Goal: Transaction & Acquisition: Purchase product/service

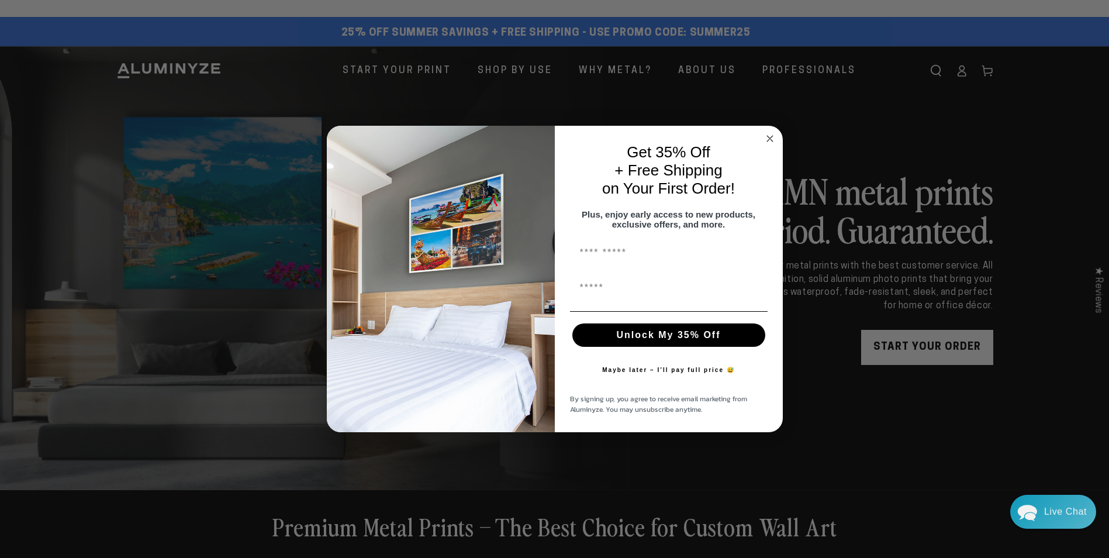
click at [769, 133] on circle "Close dialog" at bounding box center [769, 138] width 13 height 13
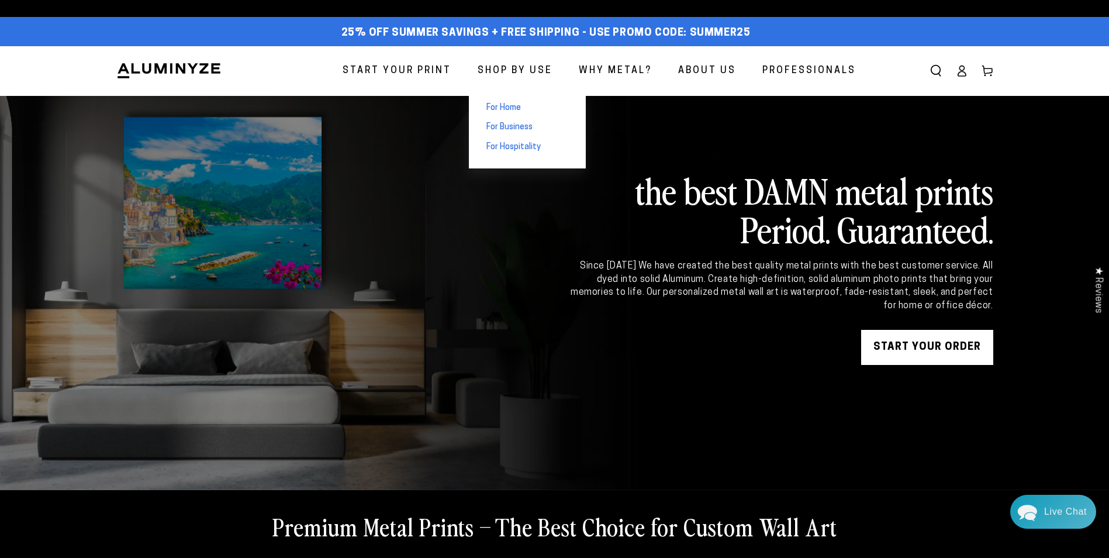
click at [521, 106] on span "For Home" at bounding box center [504, 108] width 35 height 12
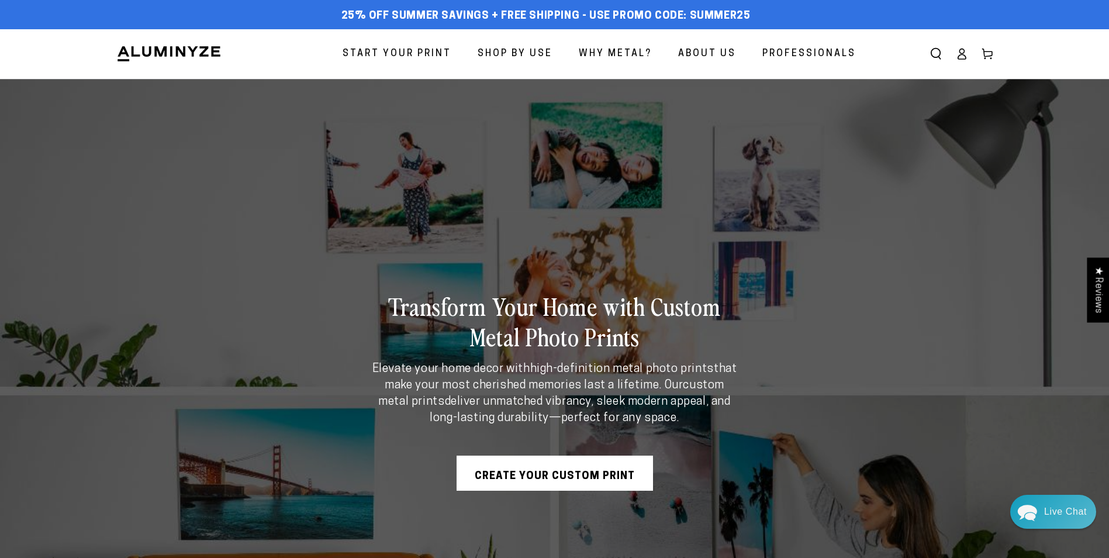
click at [963, 57] on icon at bounding box center [962, 54] width 12 height 12
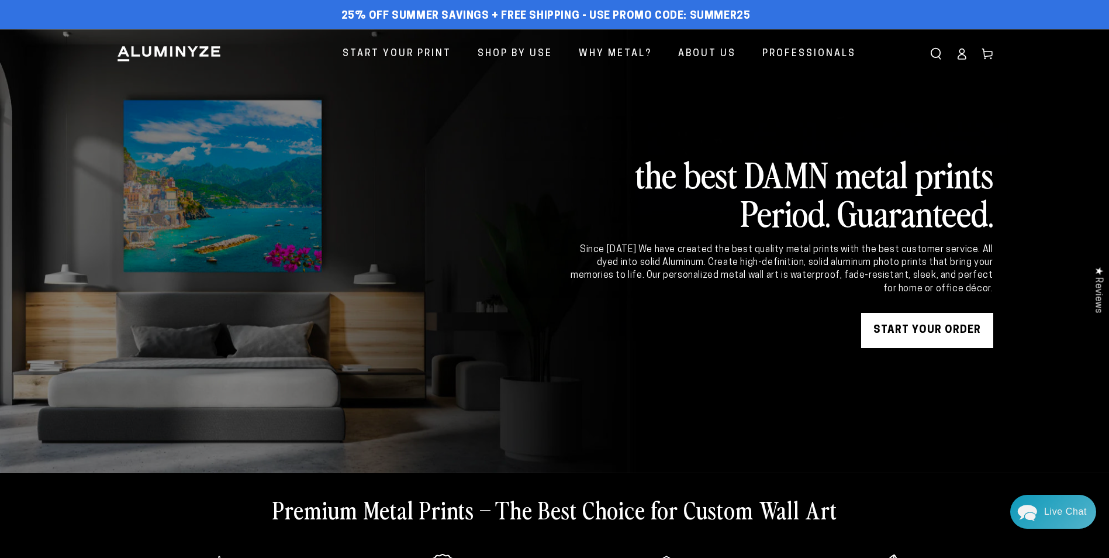
click at [967, 58] on icon at bounding box center [962, 54] width 12 height 12
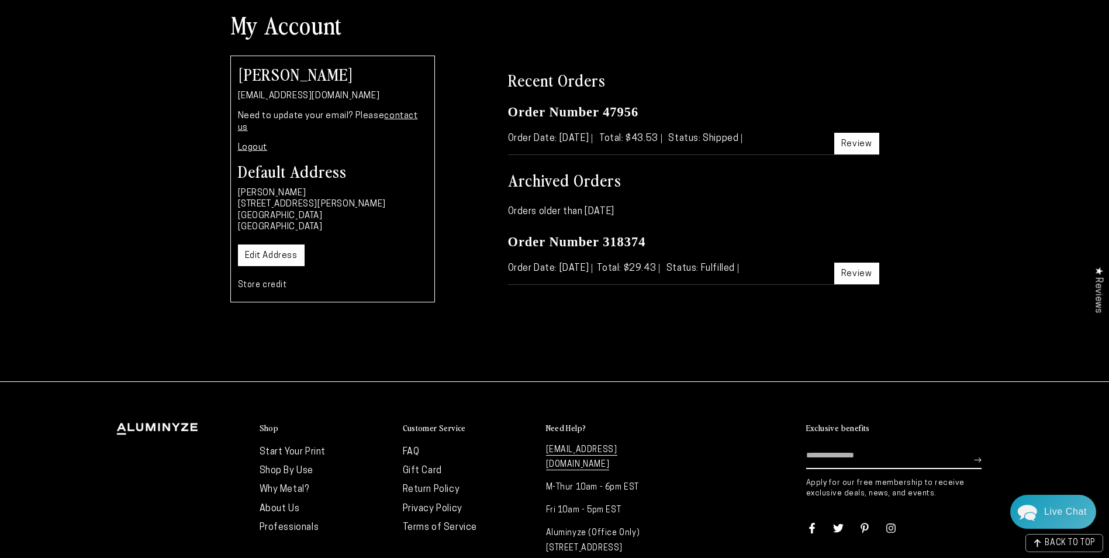
scroll to position [182, 0]
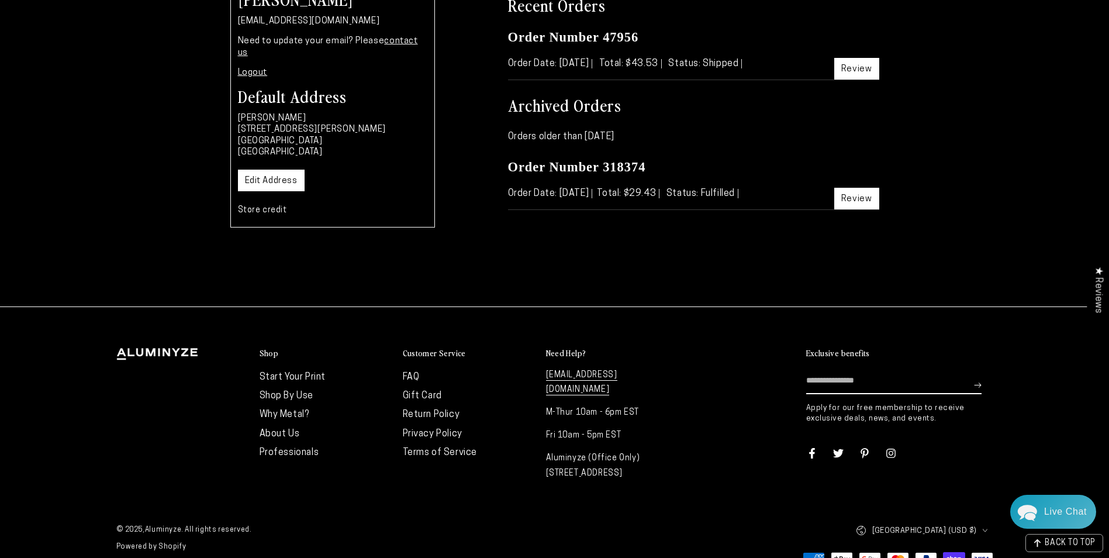
click at [286, 373] on link "Start Your Print" at bounding box center [293, 377] width 67 height 9
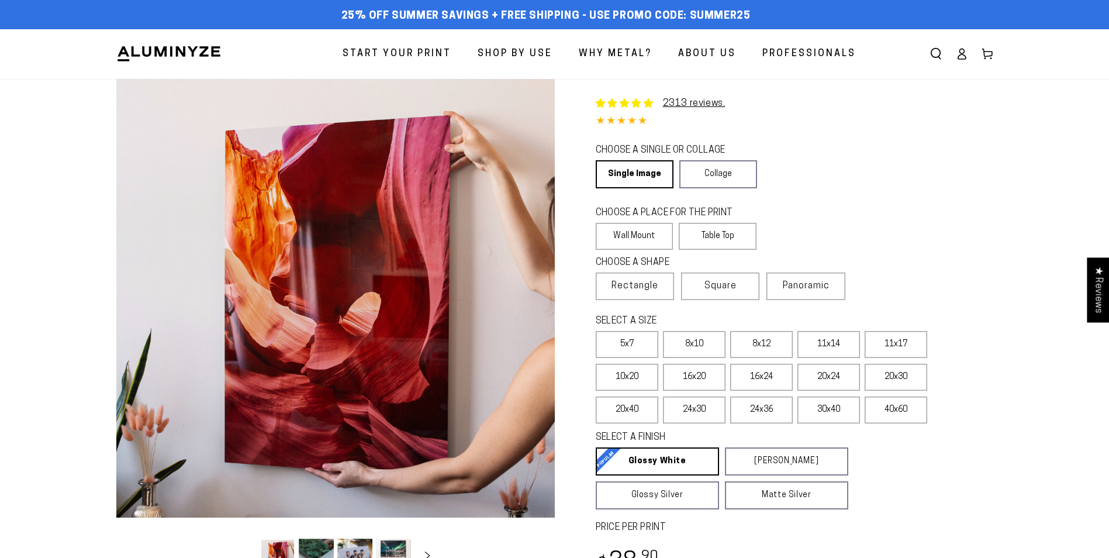
select select "**********"
click at [658, 180] on link "Single Image" at bounding box center [634, 174] width 76 height 28
click at [719, 236] on label "Table Top" at bounding box center [718, 236] width 78 height 27
